Goal: Complete application form

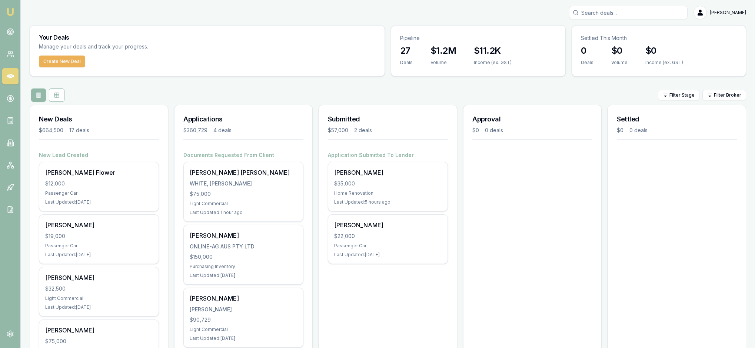
click at [10, 8] on img at bounding box center [10, 11] width 9 height 9
click at [12, 13] on img at bounding box center [10, 11] width 9 height 9
click at [13, 33] on icon at bounding box center [10, 31] width 7 height 7
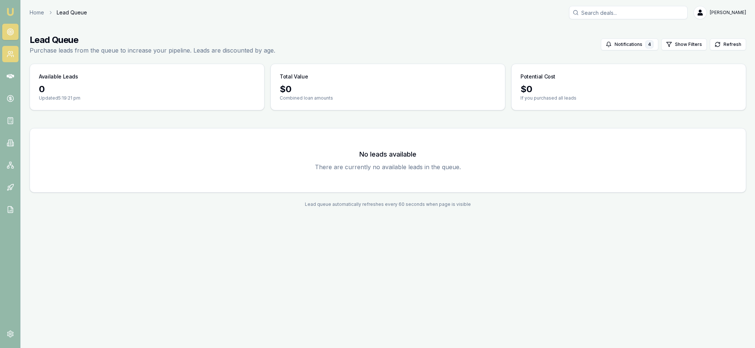
click at [12, 58] on icon at bounding box center [10, 53] width 7 height 7
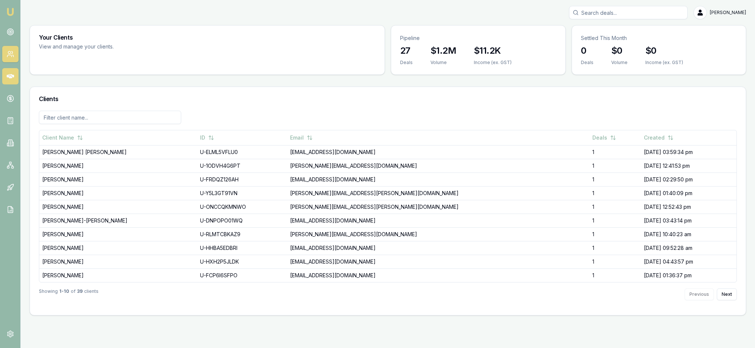
click at [13, 85] on link at bounding box center [10, 76] width 16 height 16
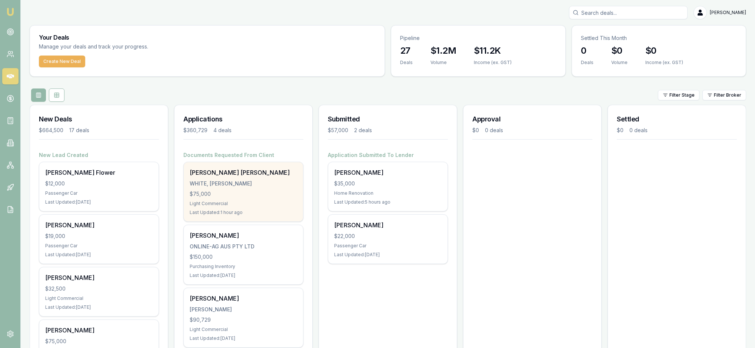
click at [251, 198] on div "$75,000" at bounding box center [243, 194] width 107 height 7
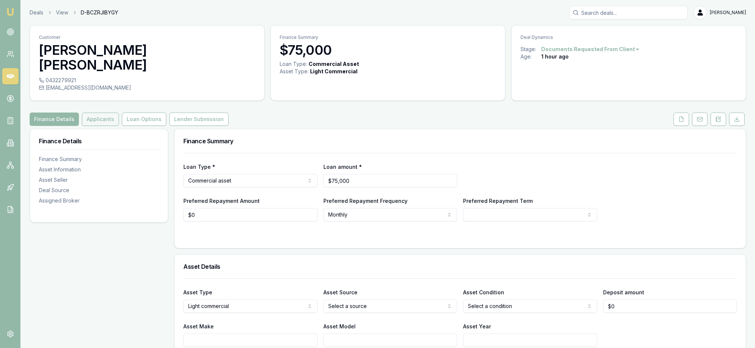
click at [116, 116] on button "Applicants" at bounding box center [100, 119] width 37 height 13
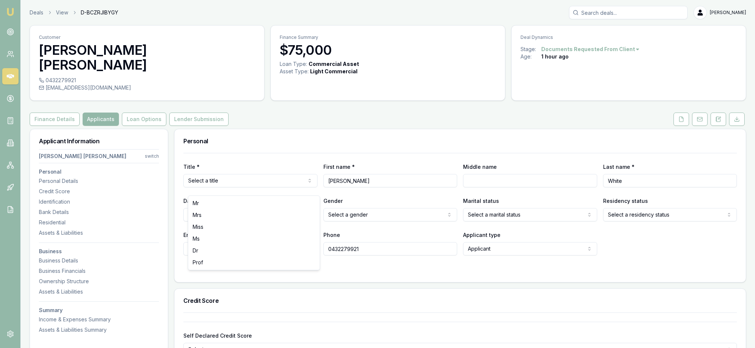
click at [308, 187] on html "Emu Broker Deals View D-BCZRJIBYGY [PERSON_NAME] Toggle Menu Customer [PERSON_N…" at bounding box center [377, 174] width 755 height 348
type input "[PERSON_NAME]"
type input "[DATE]"
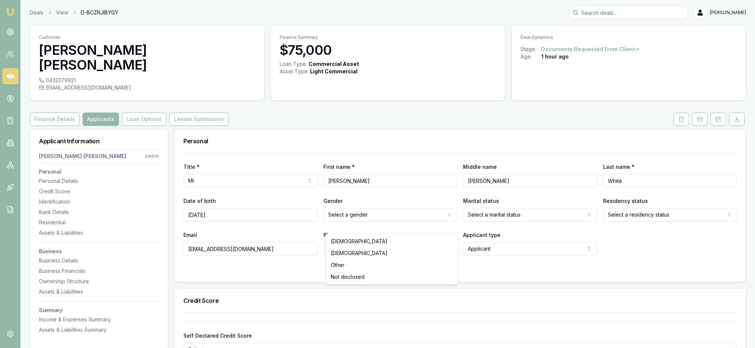
click at [448, 222] on html "Emu Broker Deals View D-BCZRJIBYGY [PERSON_NAME] Toggle Menu Customer [PERSON_N…" at bounding box center [377, 174] width 755 height 348
click at [587, 223] on html "Emu Broker Deals View D-BCZRJIBYGY [PERSON_NAME] Toggle Menu Customer [PERSON_N…" at bounding box center [377, 174] width 755 height 348
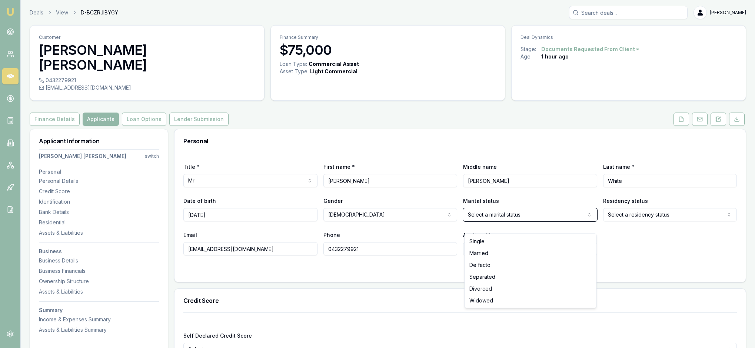
click at [661, 260] on html "Emu Broker Deals View D-BCZRJIBYGY [PERSON_NAME] Toggle Menu Customer [PERSON_N…" at bounding box center [377, 174] width 755 height 348
click at [726, 226] on html "Emu Broker Deals View D-BCZRJIBYGY [PERSON_NAME] Toggle Menu Customer [PERSON_N…" at bounding box center [377, 174] width 755 height 348
click at [620, 256] on div "Email [EMAIL_ADDRESS][DOMAIN_NAME] Phone [PHONE_NUMBER] Applicant type Applican…" at bounding box center [460, 243] width 554 height 25
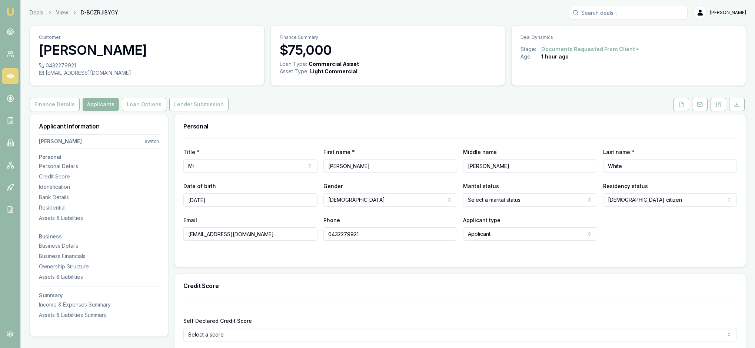
click at [245, 259] on div at bounding box center [460, 256] width 554 height 6
click at [658, 241] on div "Email [EMAIL_ADDRESS][DOMAIN_NAME] Phone [PHONE_NUMBER] Applicant type Applican…" at bounding box center [460, 228] width 554 height 25
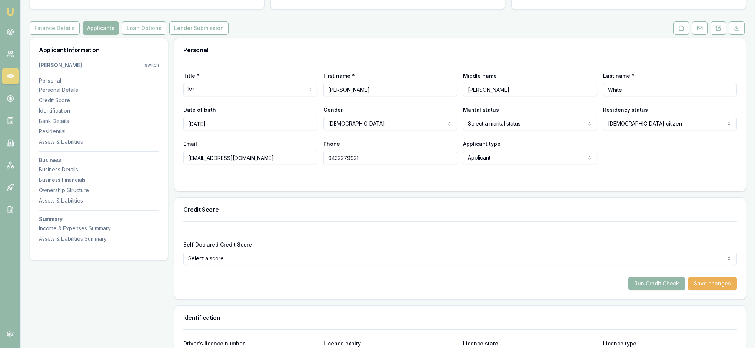
scroll to position [88, 0]
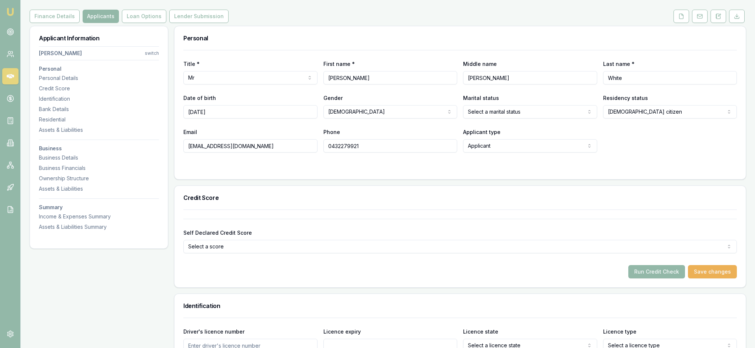
click at [586, 136] on html "Emu Broker Deals View D-BCZRJIBYGY [PERSON_NAME] Toggle Menu Customer [PERSON_N…" at bounding box center [377, 86] width 755 height 348
select select "DE_FACTO"
click at [626, 171] on form "Title * Mr Mr Mrs Miss Ms Dr Prof First name * [PERSON_NAME] Middle name [PERSO…" at bounding box center [460, 110] width 554 height 120
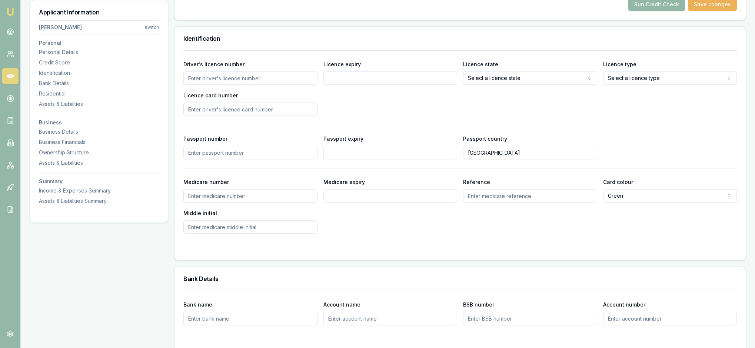
scroll to position [358, 0]
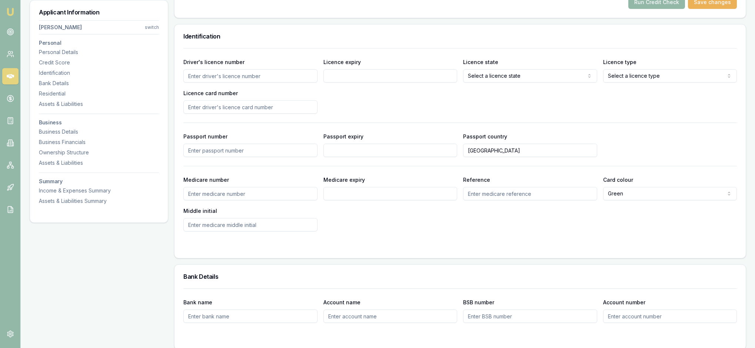
click at [233, 83] on input "Driver's licence number" at bounding box center [250, 75] width 134 height 13
type input "GX8443"
click at [380, 114] on div "Driver's licence number [DRIVERS_LICENSE_NUMBER] Licence expiry Licence state S…" at bounding box center [460, 85] width 554 height 56
click at [331, 83] on input "Licence expiry" at bounding box center [391, 75] width 134 height 13
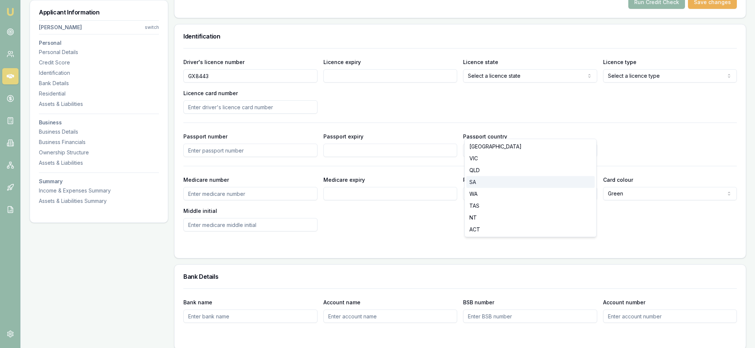
select select "SA"
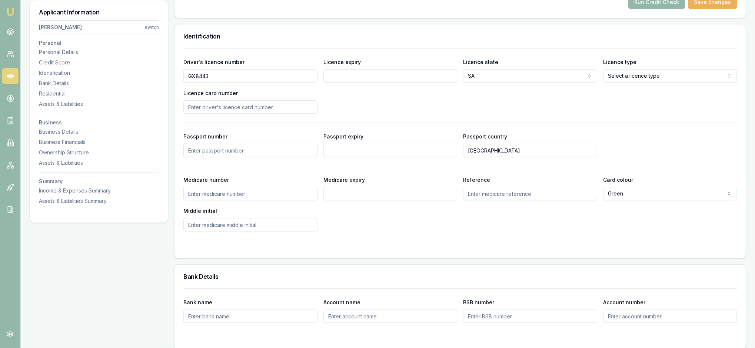
select select "OPEN_LICENCE"
click at [377, 114] on div "Driver's licence number [DRIVERS_LICENSE_NUMBER] Licence expiry Licence state S…" at bounding box center [460, 85] width 554 height 56
click at [383, 114] on div "Driver's licence number [DRIVERS_LICENSE_NUMBER] Licence expiry Licence state S…" at bounding box center [460, 85] width 554 height 56
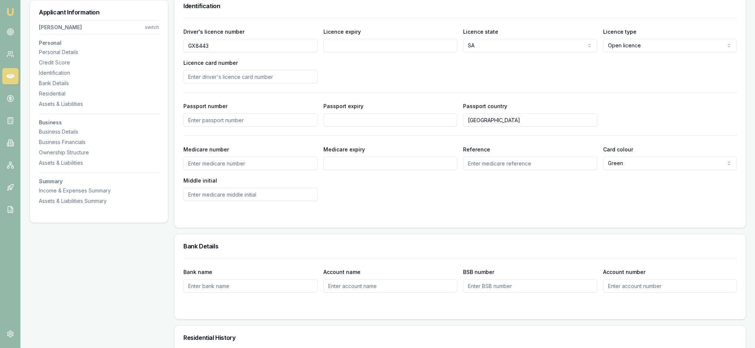
scroll to position [391, 0]
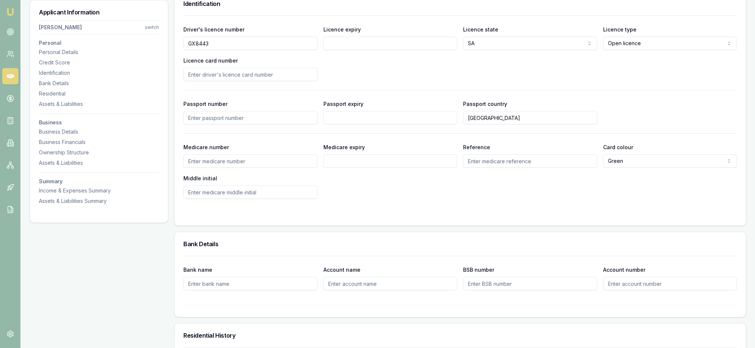
click at [424, 81] on div "Driver's licence number [DRIVERS_LICENSE_NUMBER] Licence expiry Licence state S…" at bounding box center [460, 53] width 554 height 56
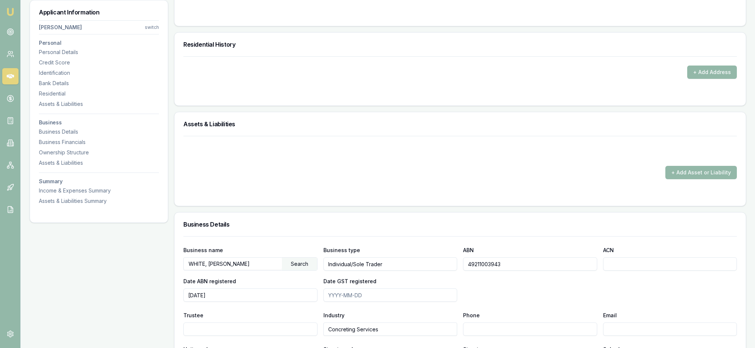
scroll to position [713, 0]
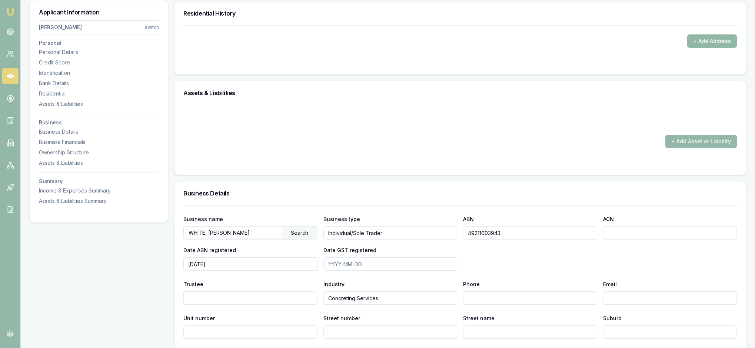
click at [704, 48] on button "+ Add Address" at bounding box center [713, 40] width 50 height 13
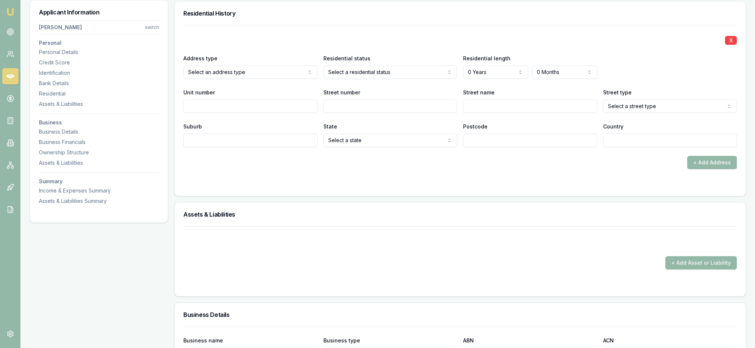
drag, startPoint x: 409, startPoint y: 180, endPoint x: 440, endPoint y: 132, distance: 57.0
